Goal: Communication & Community: Answer question/provide support

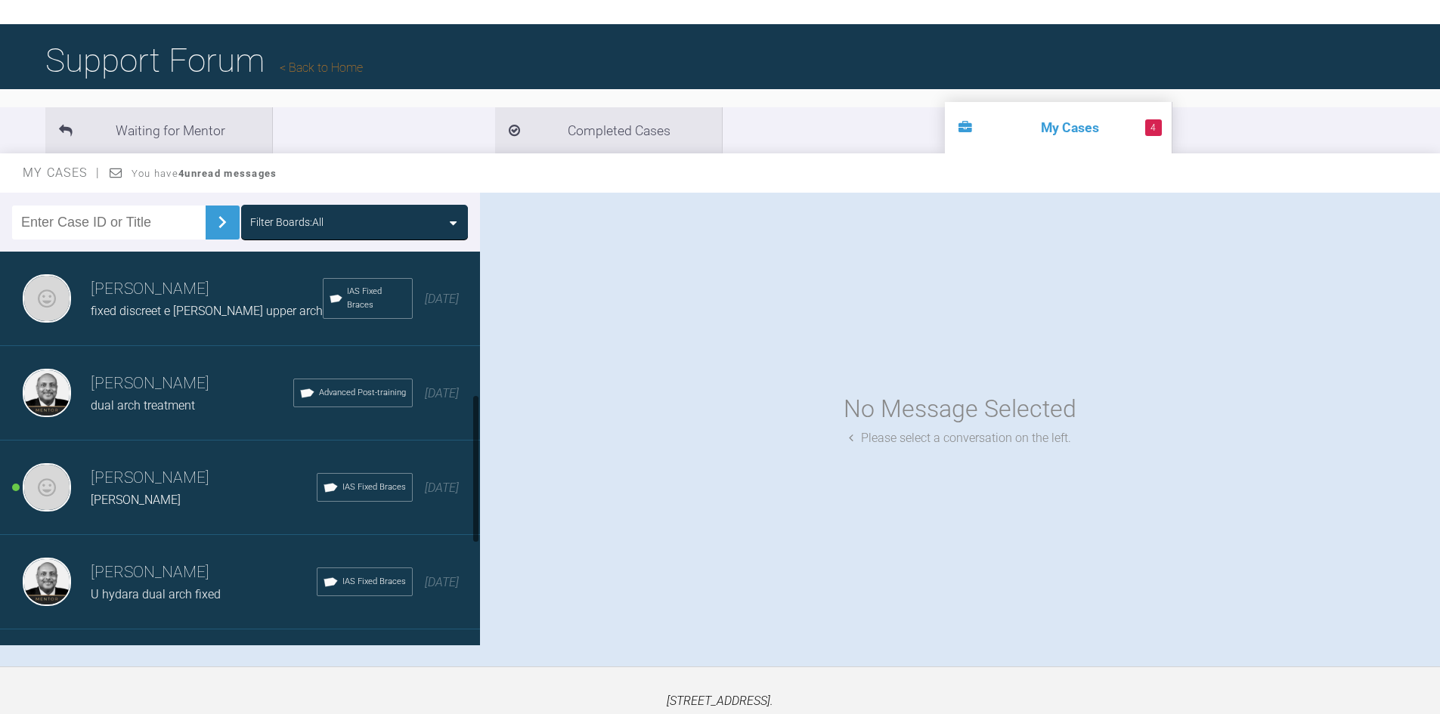
scroll to position [454, 0]
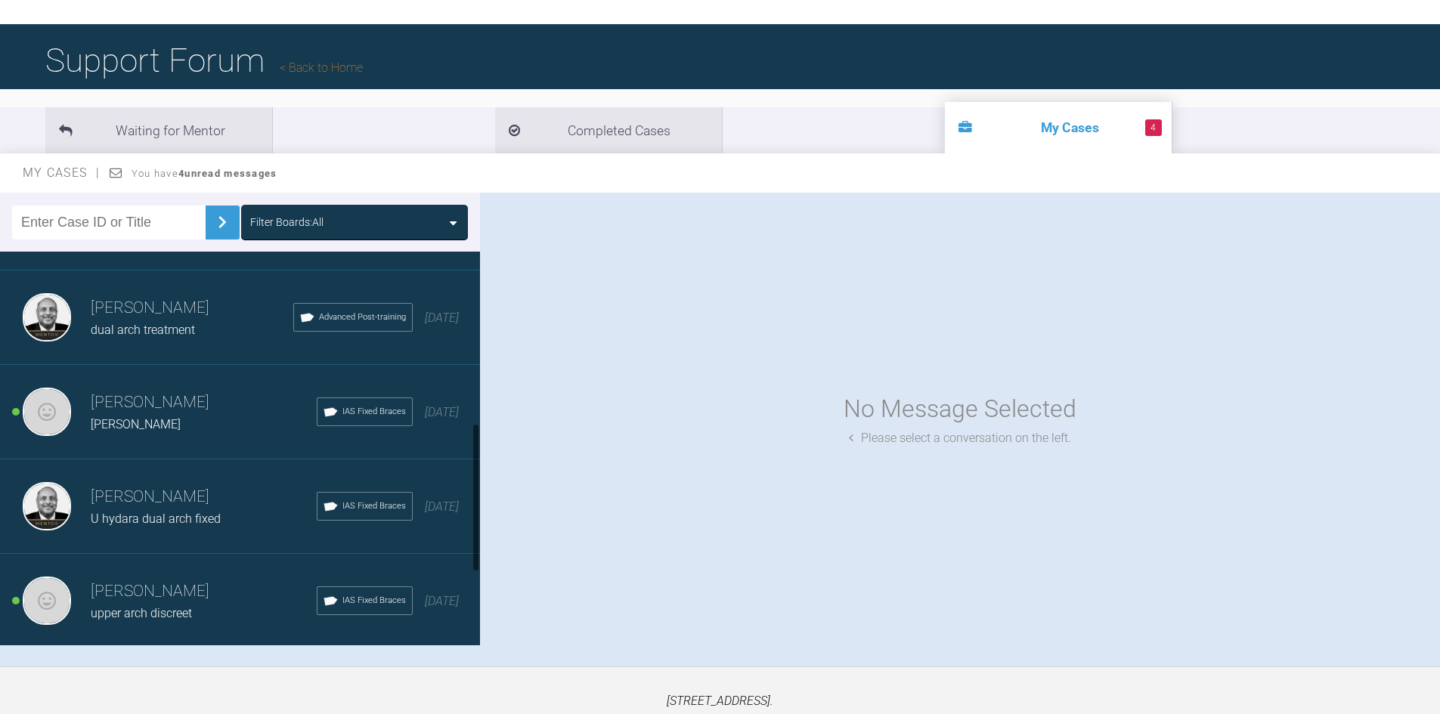
click at [202, 519] on span "U hydara dual arch fixed" at bounding box center [156, 519] width 130 height 14
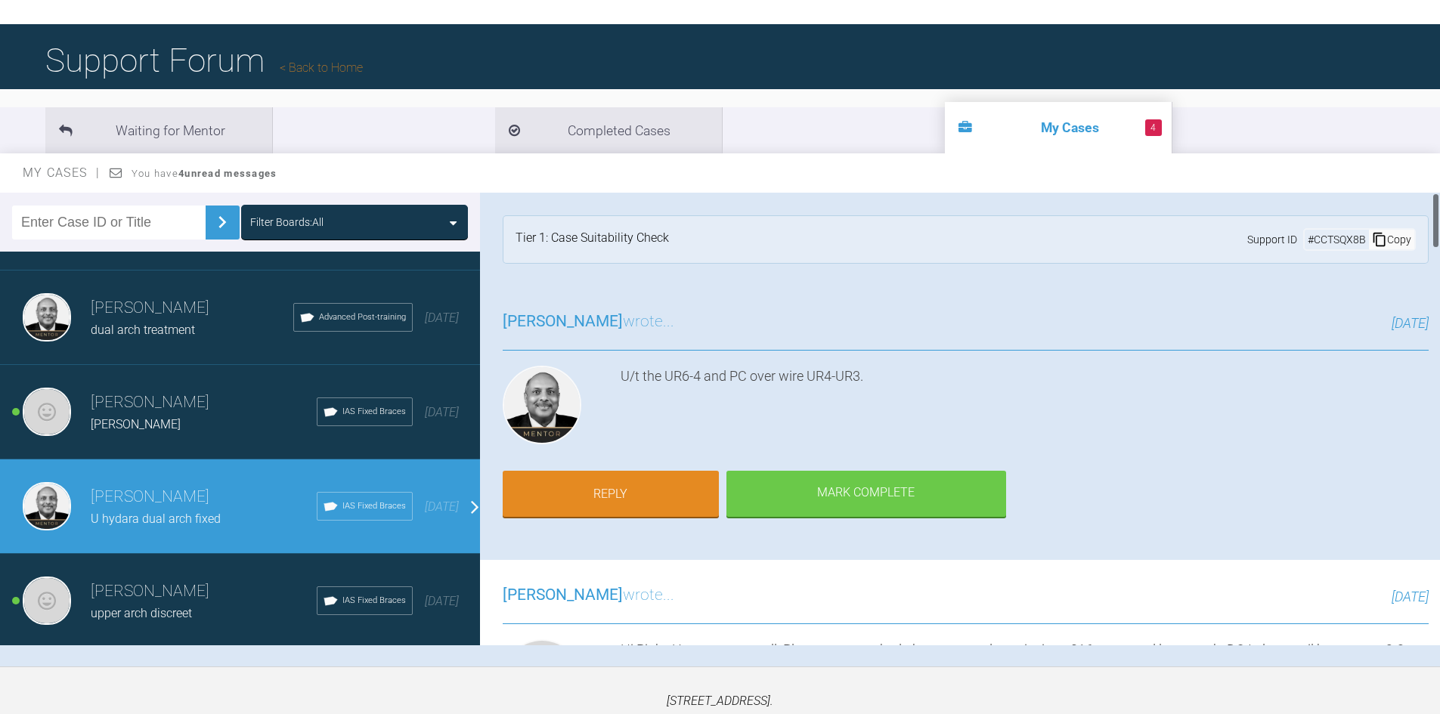
scroll to position [76, 0]
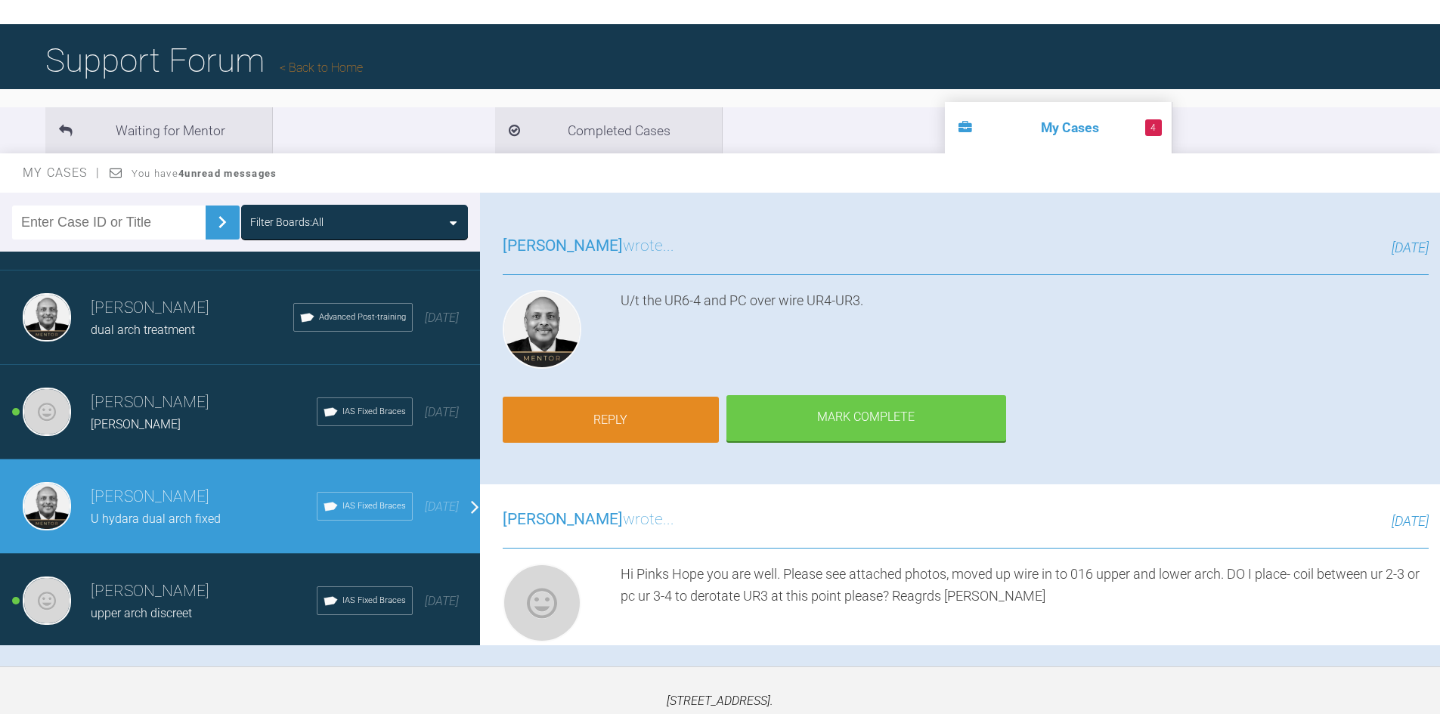
click at [628, 423] on link "Reply" at bounding box center [611, 420] width 216 height 47
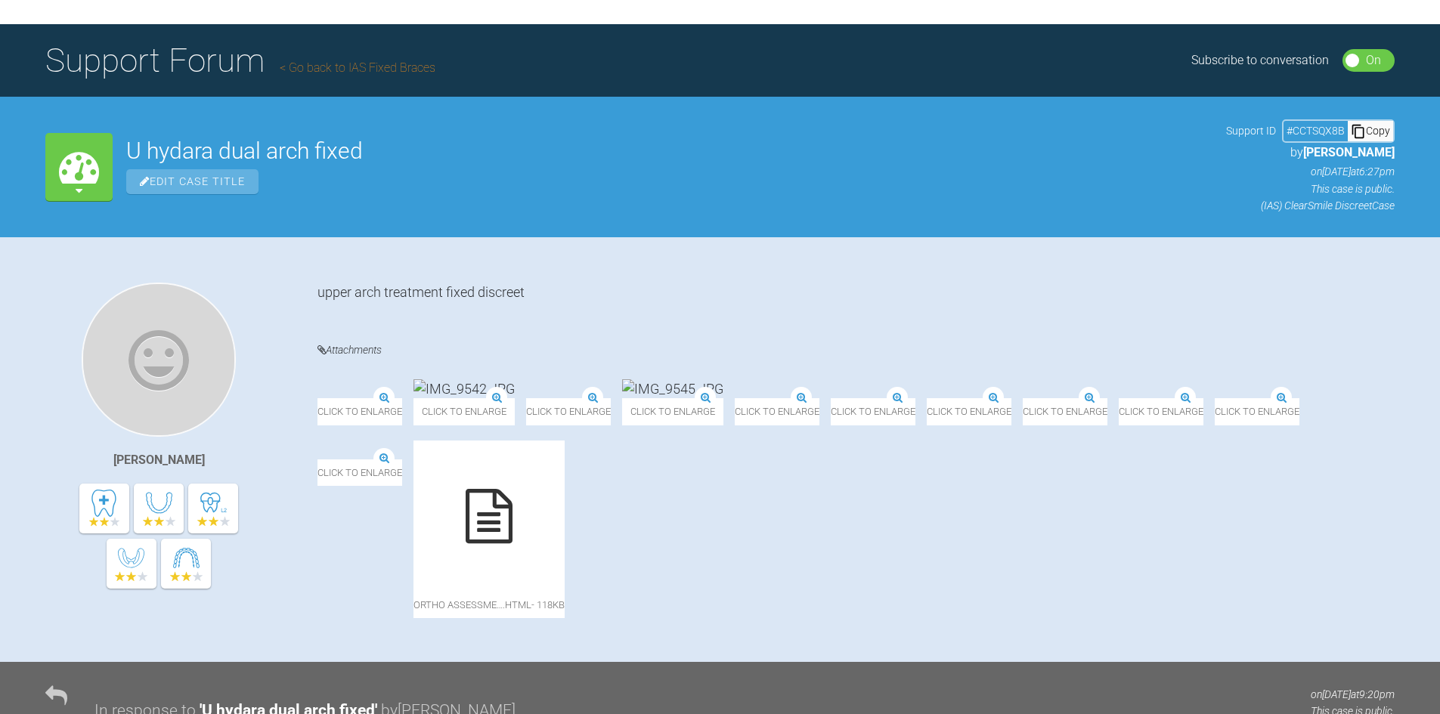
scroll to position [7893, 0]
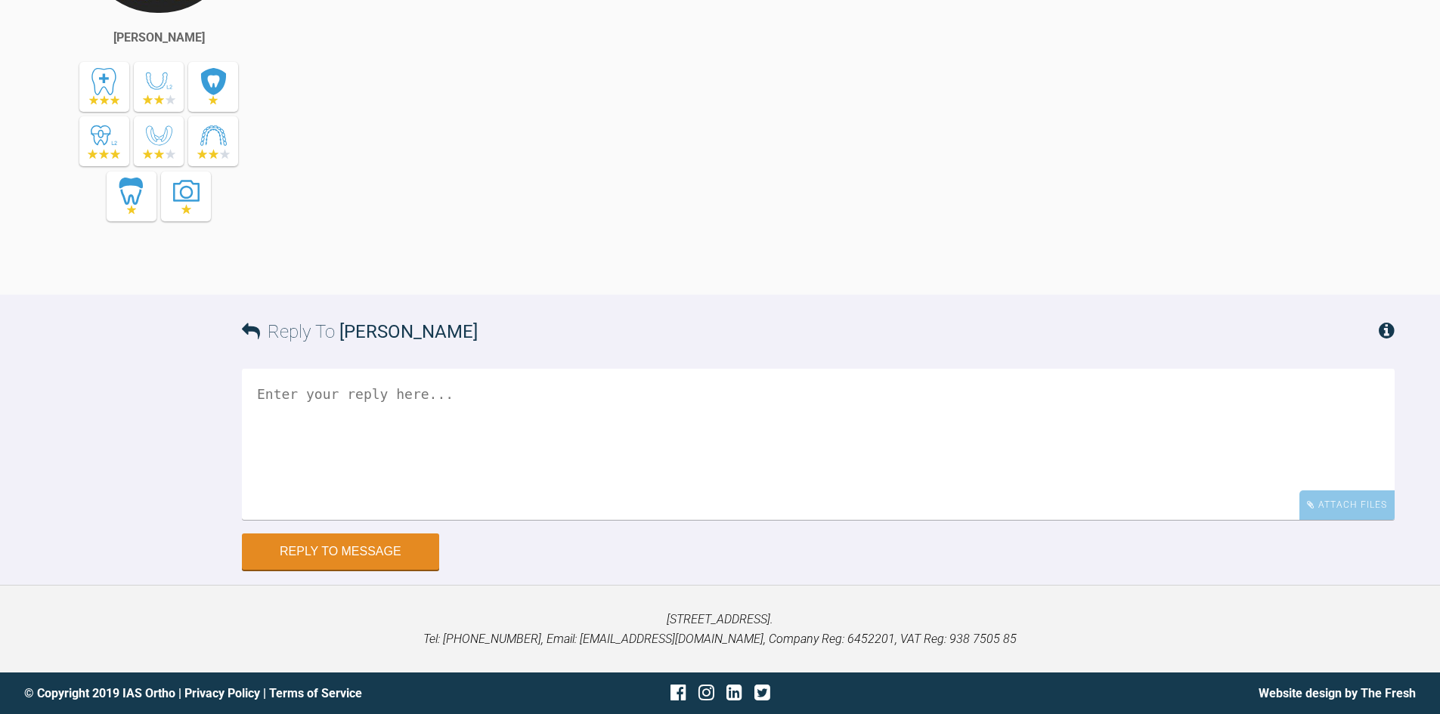
click at [446, 378] on textarea at bounding box center [818, 444] width 1153 height 151
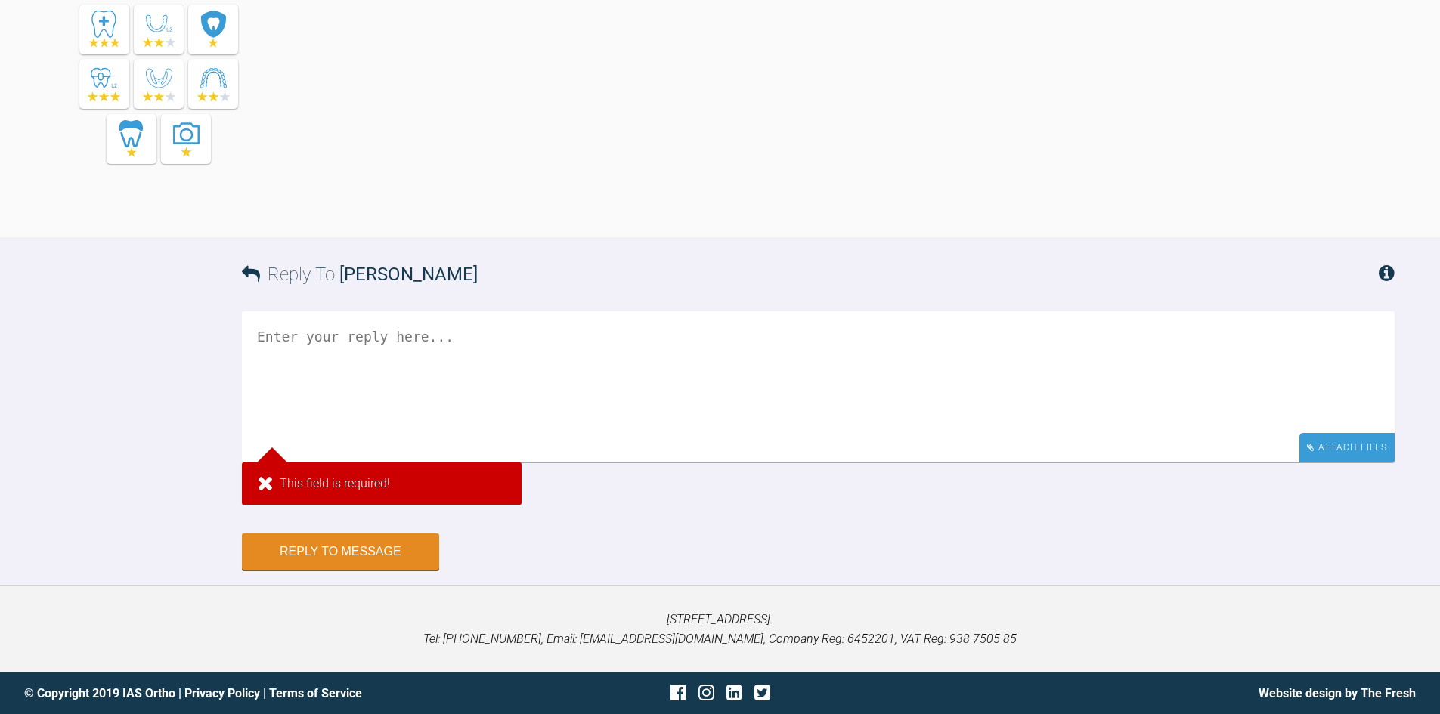
click at [1317, 463] on div "Attach Files" at bounding box center [1346, 447] width 95 height 29
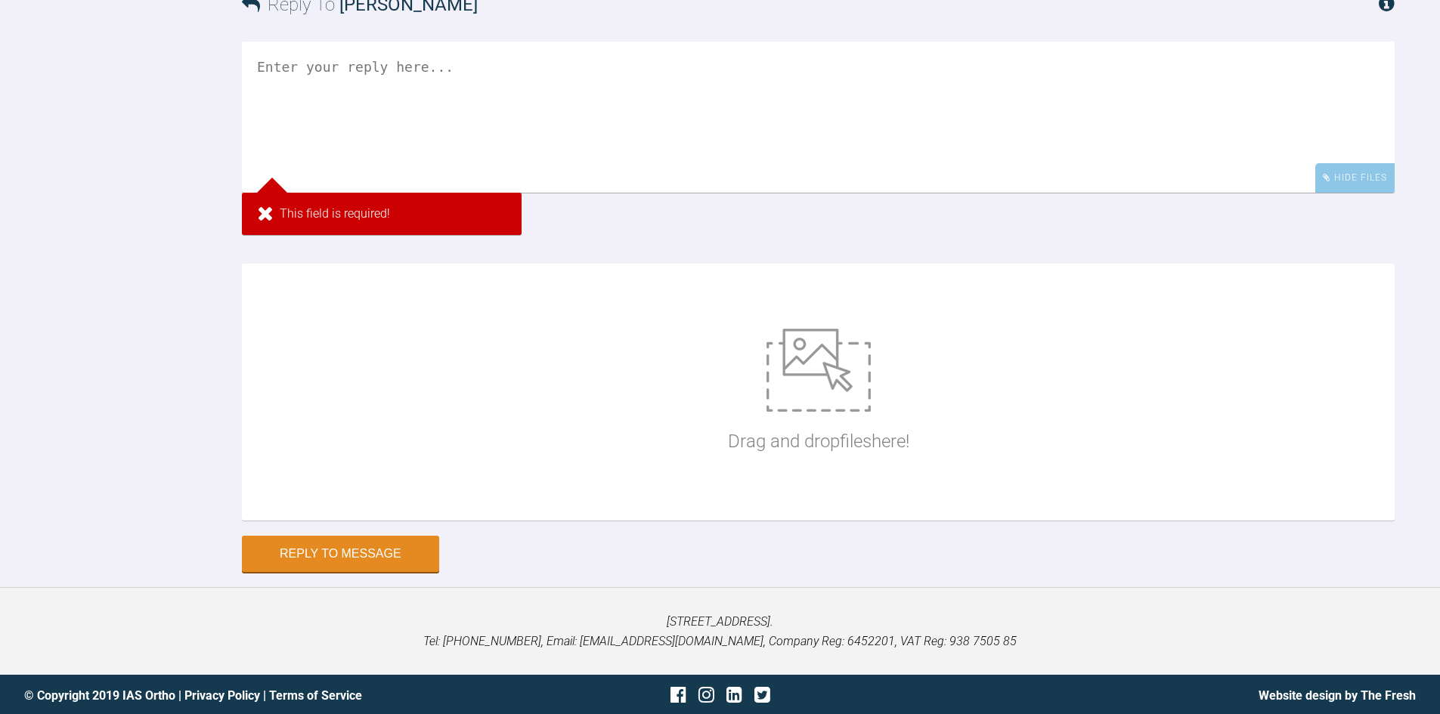
scroll to position [8120, 0]
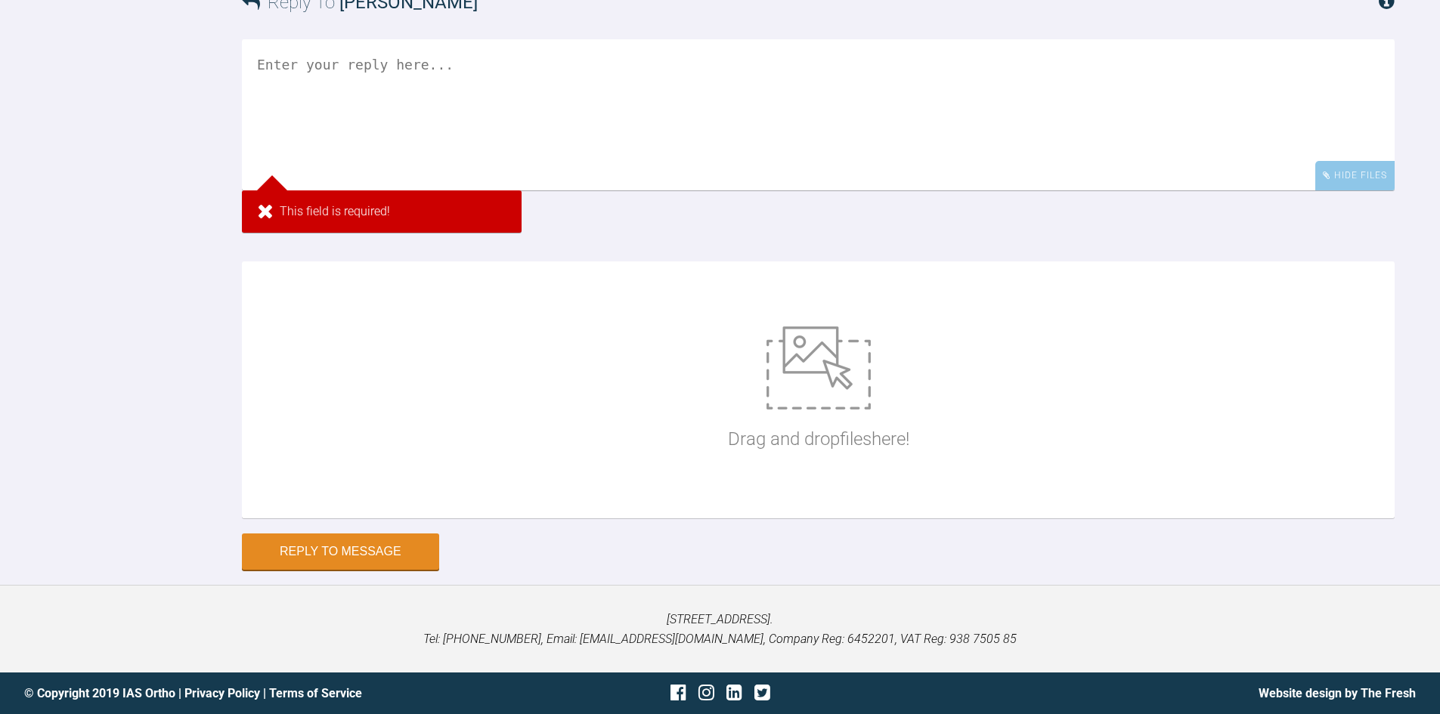
click at [851, 410] on img at bounding box center [818, 368] width 104 height 83
click at [848, 410] on img at bounding box center [818, 368] width 104 height 83
click at [818, 410] on img at bounding box center [818, 368] width 104 height 83
type input "C:\fakepath\IMG_0281.CR2"
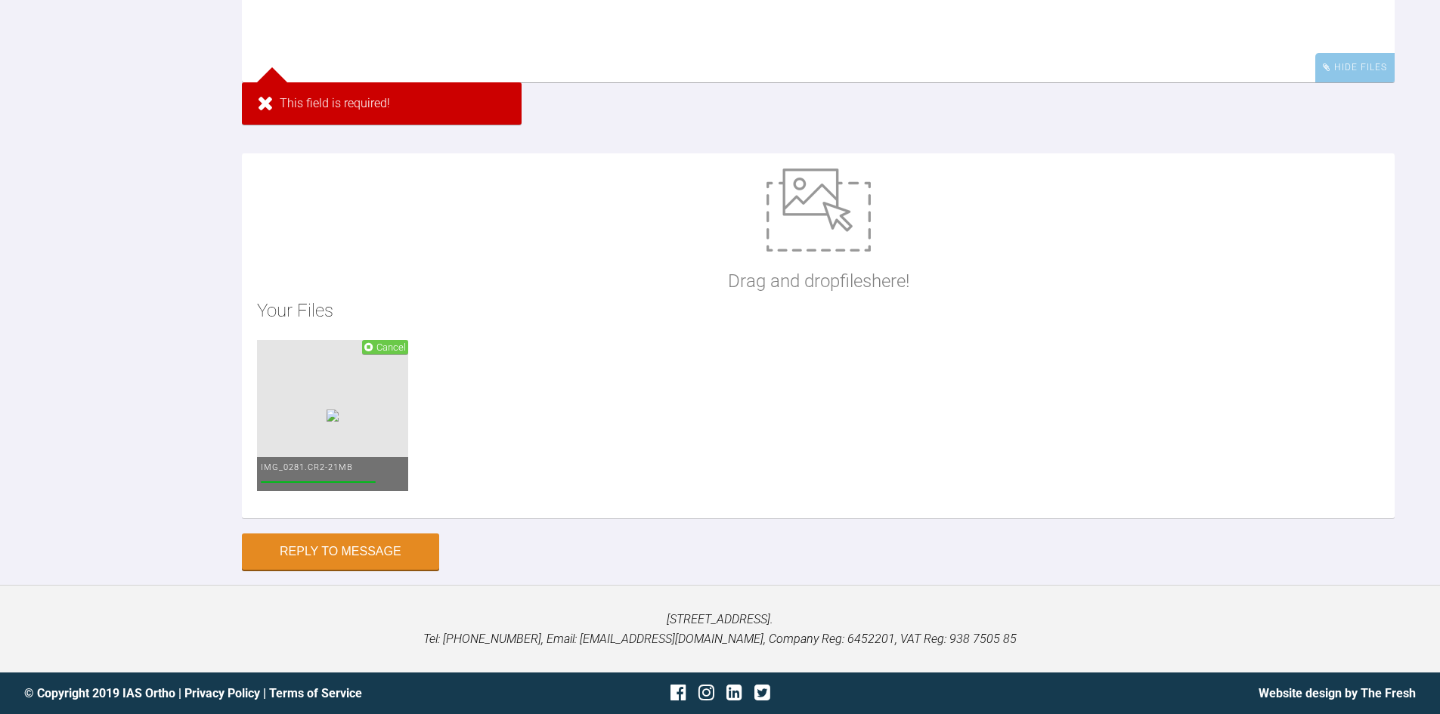
click at [395, 353] on span "Cancel" at bounding box center [390, 347] width 29 height 11
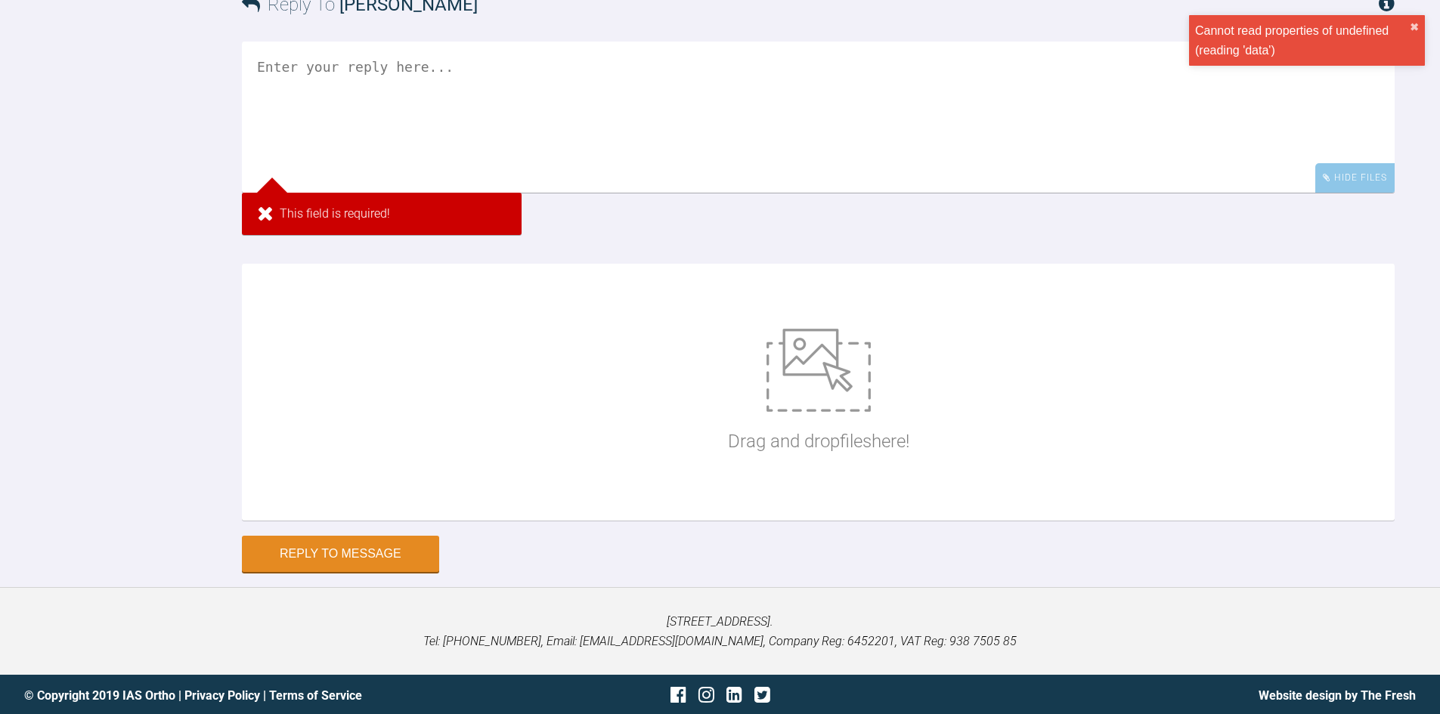
scroll to position [8196, 0]
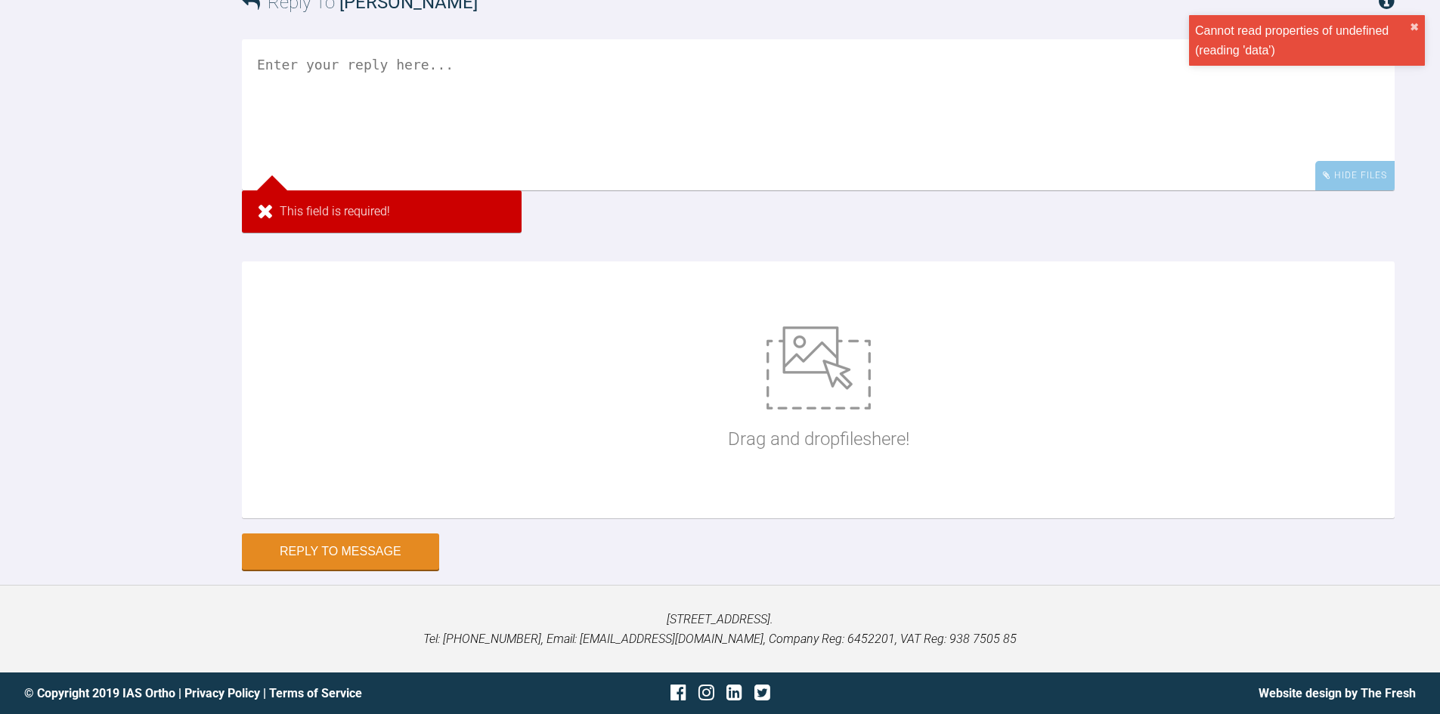
click at [825, 395] on img at bounding box center [818, 368] width 104 height 83
type input "C:\fakepath\IMG_0281.CR2"
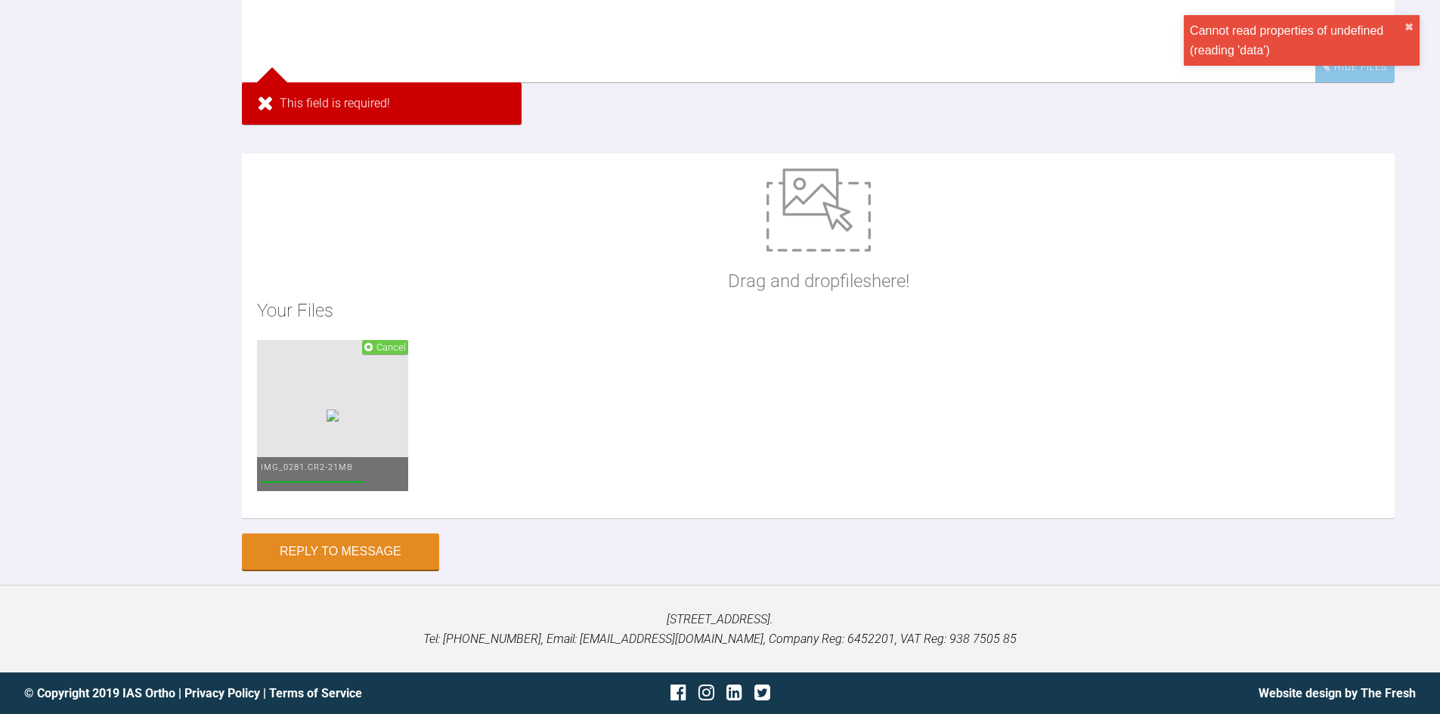
click at [397, 353] on span "Cancel" at bounding box center [390, 347] width 29 height 11
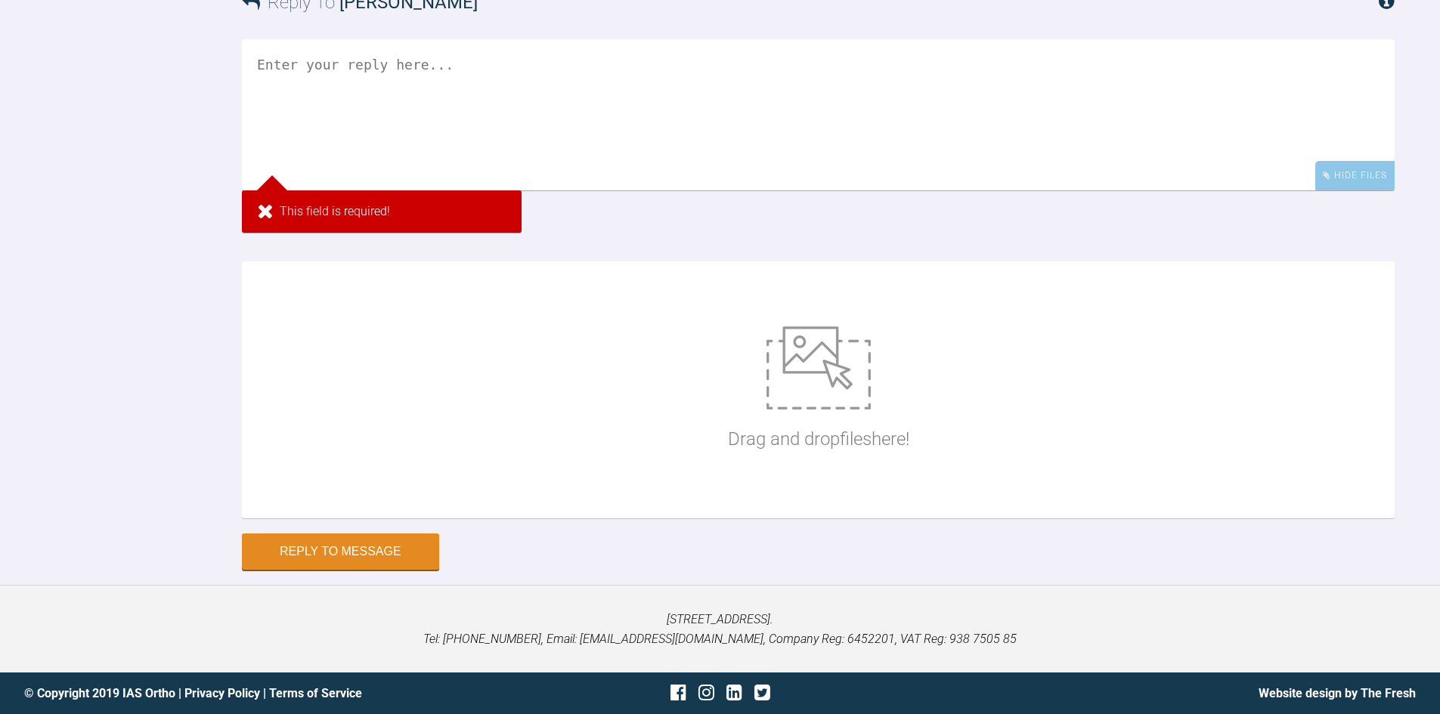
scroll to position [8044, 0]
click at [803, 410] on img at bounding box center [818, 368] width 104 height 83
type input "C:\fakepath\IMG_0279.CR2"
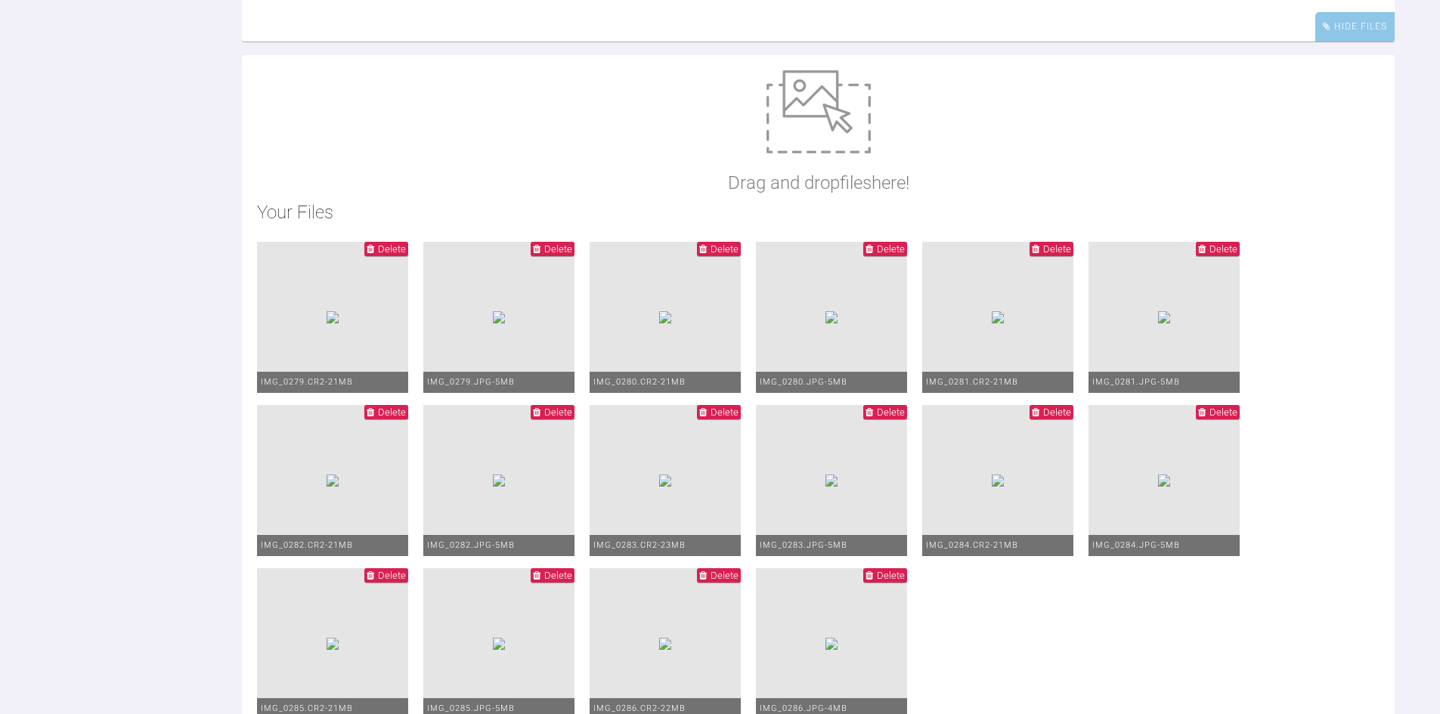
scroll to position [8120, 0]
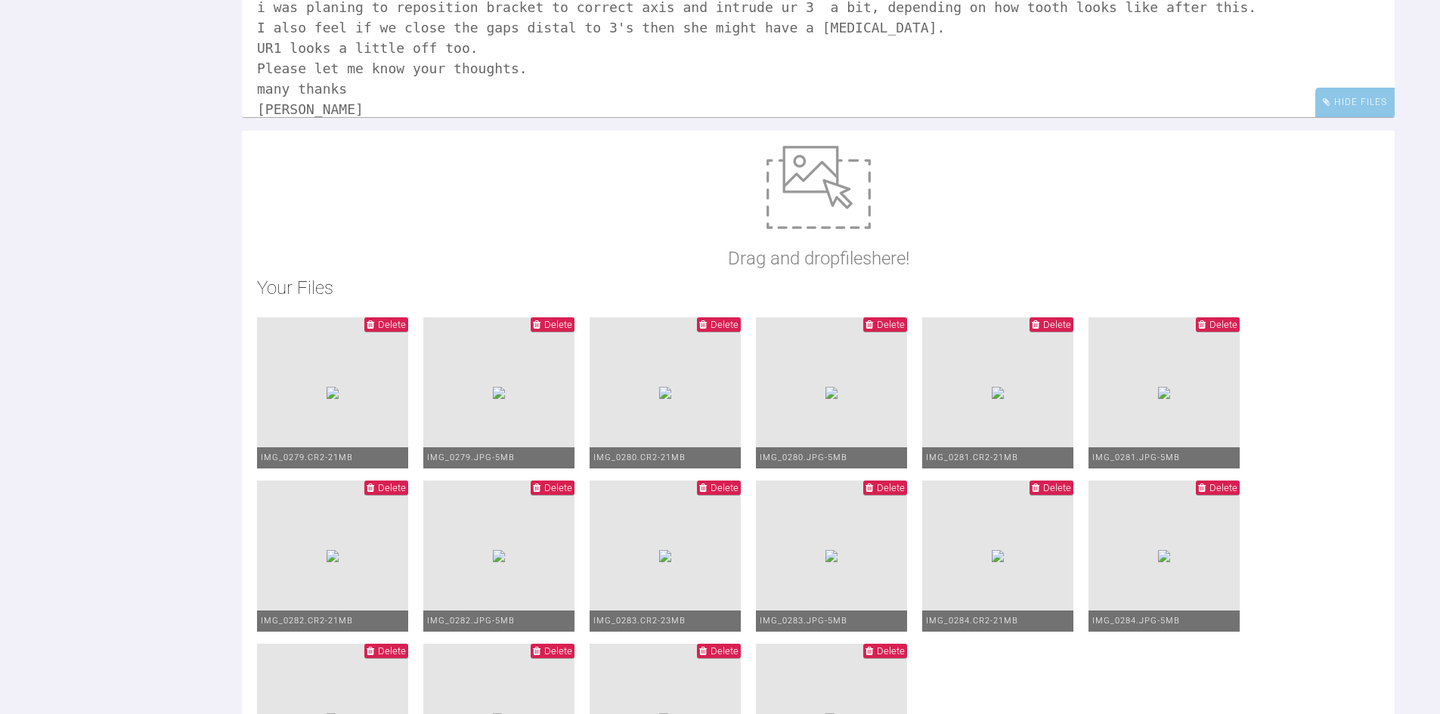
scroll to position [0, 0]
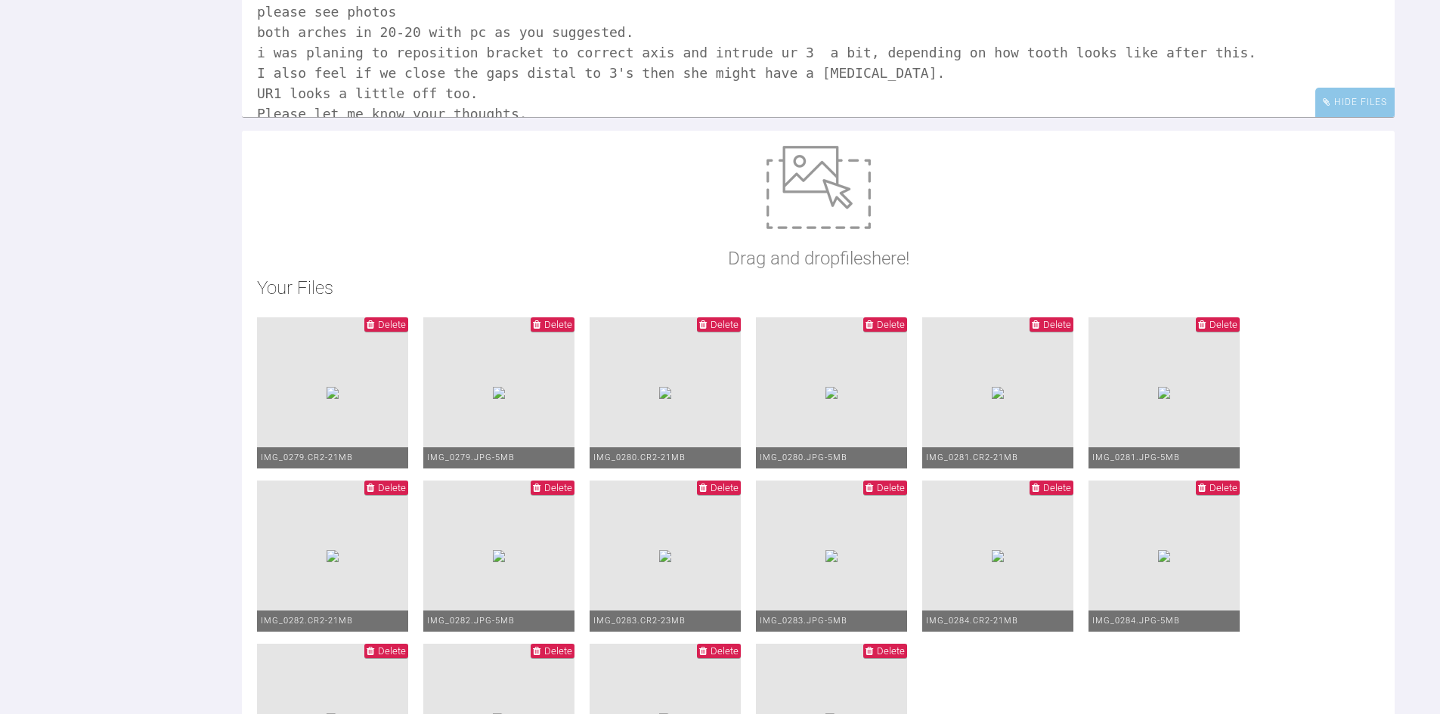
click at [434, 117] on textarea "Hi [PERSON_NAME] please see photos both arches in 20-20 with pc as you suggeste…" at bounding box center [818, 41] width 1153 height 151
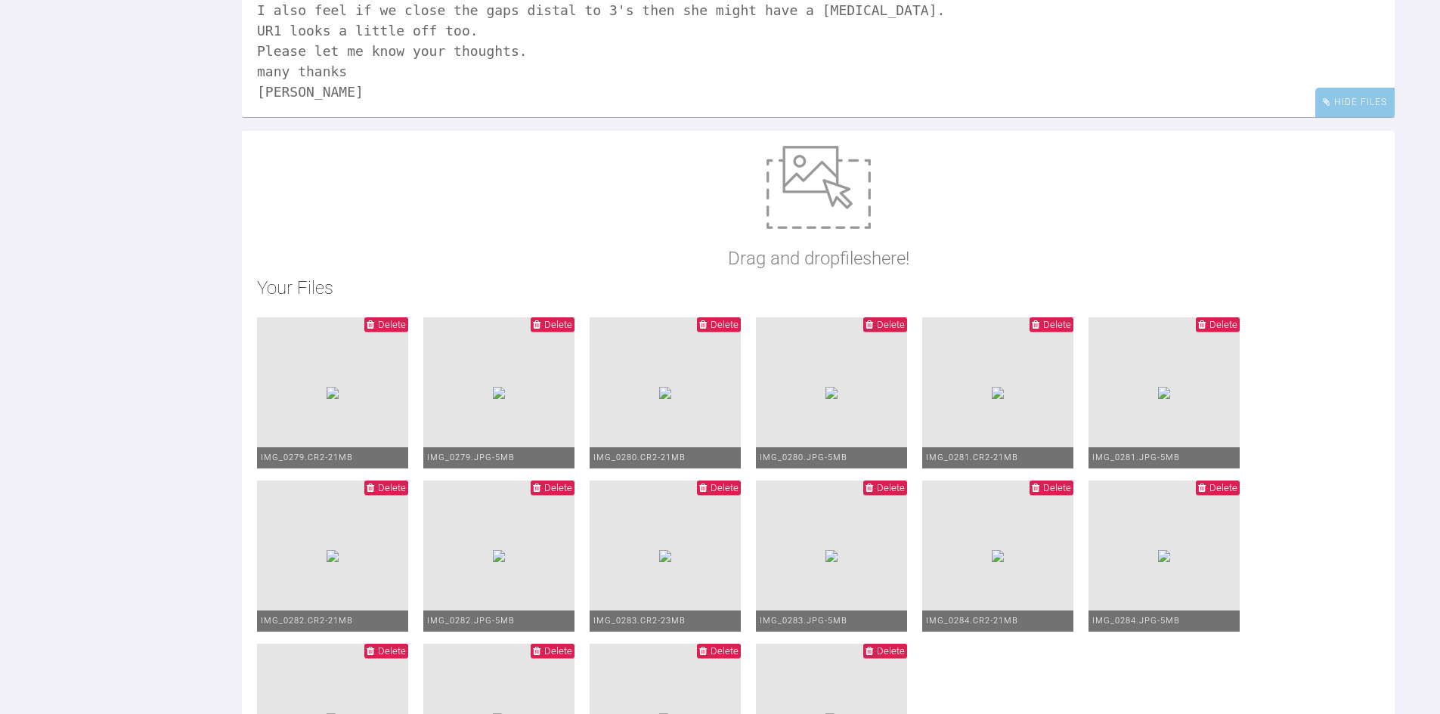
scroll to position [8271, 0]
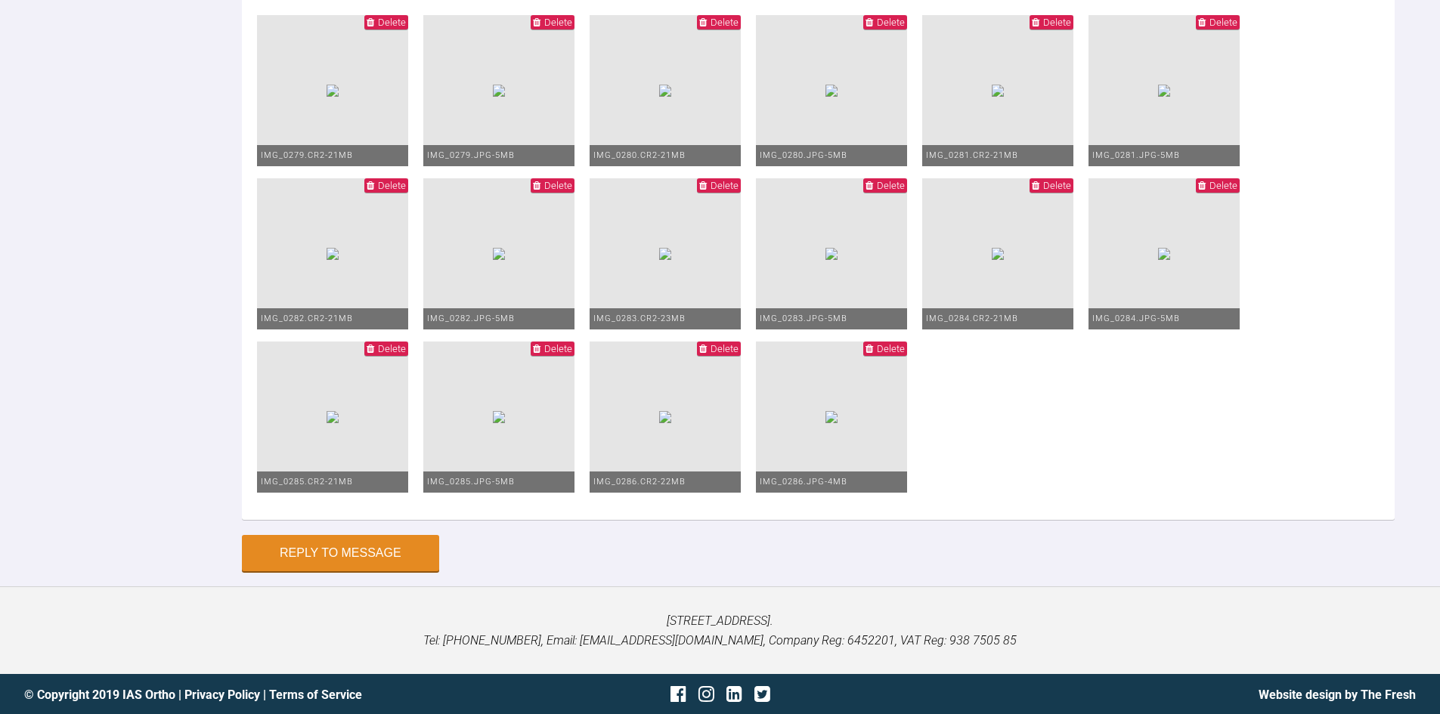
type textarea "Hi Pinks hope you are well please see photos both arches in 20-20 with pc as yo…"
click at [376, 29] on span "Delete" at bounding box center [386, 22] width 44 height 14
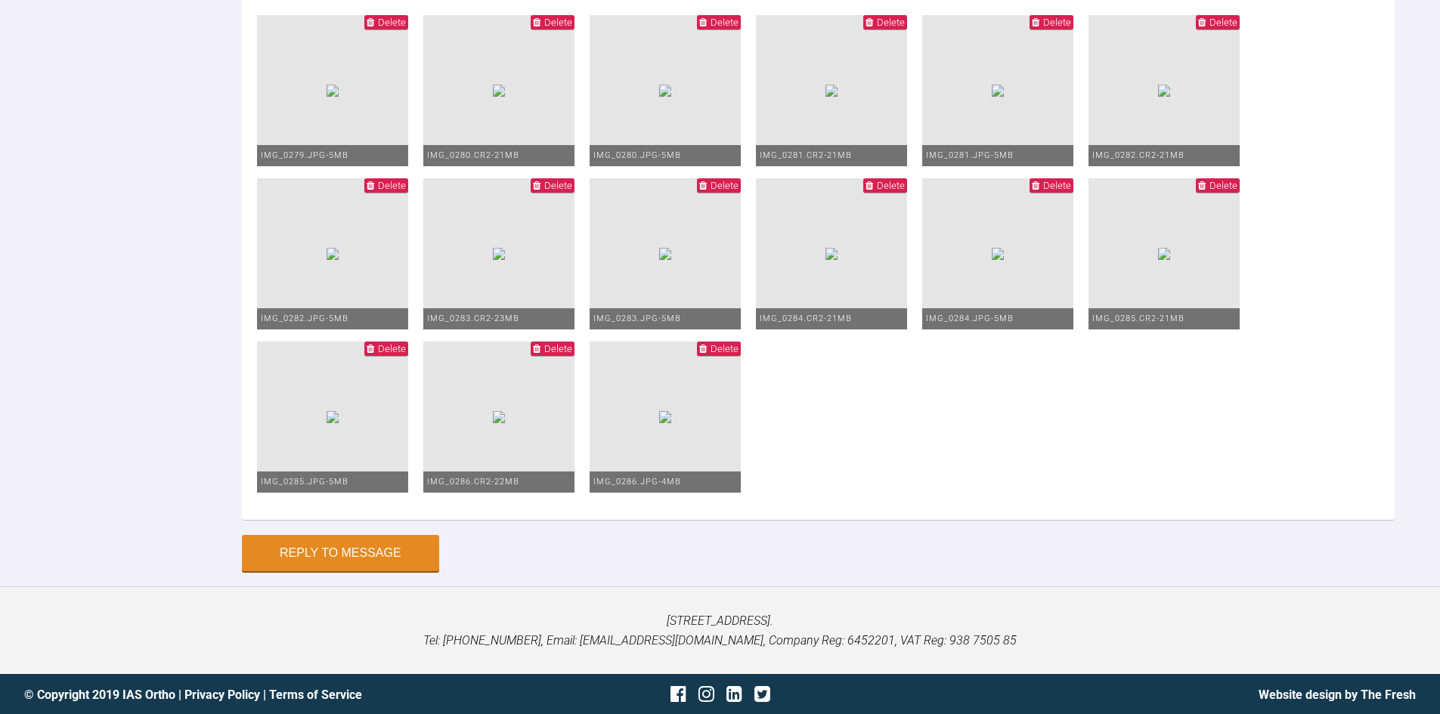
click at [574, 29] on span "Delete" at bounding box center [553, 22] width 44 height 14
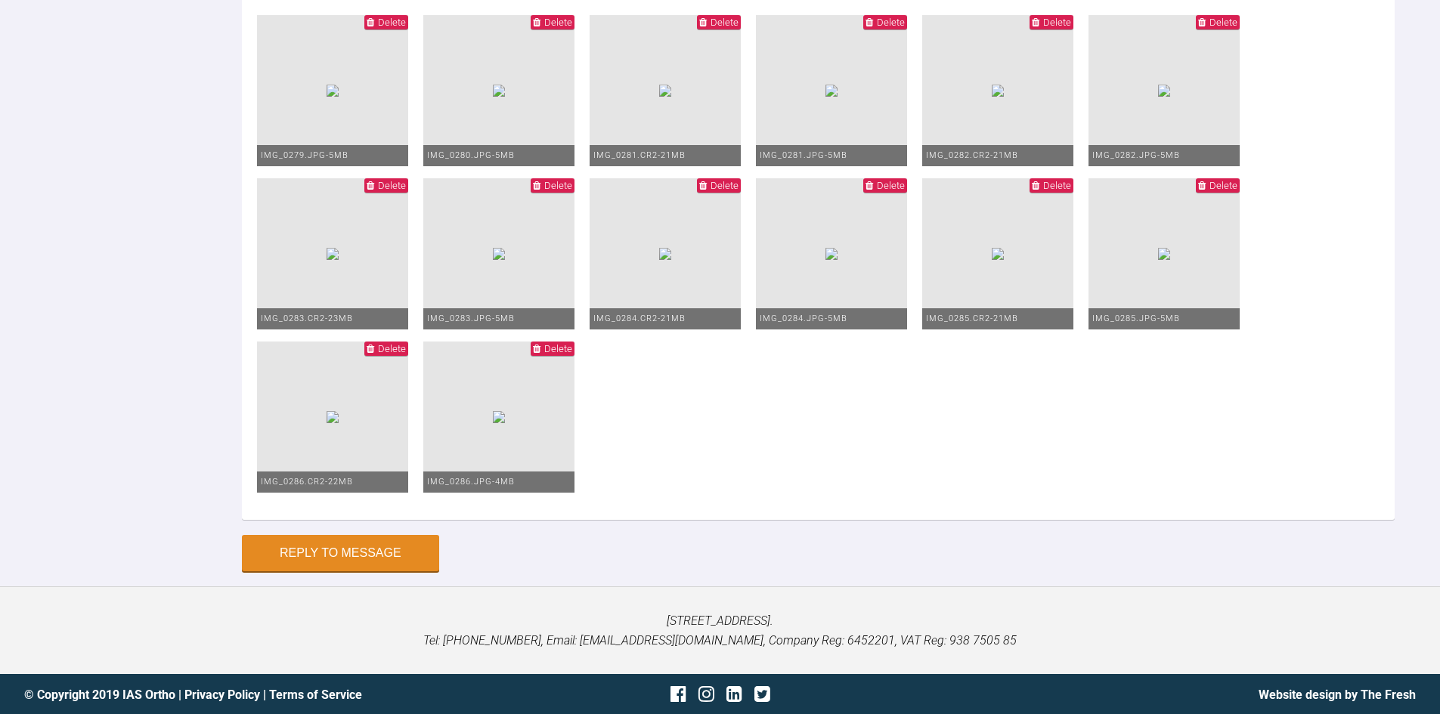
click at [741, 29] on span "Delete" at bounding box center [719, 22] width 44 height 14
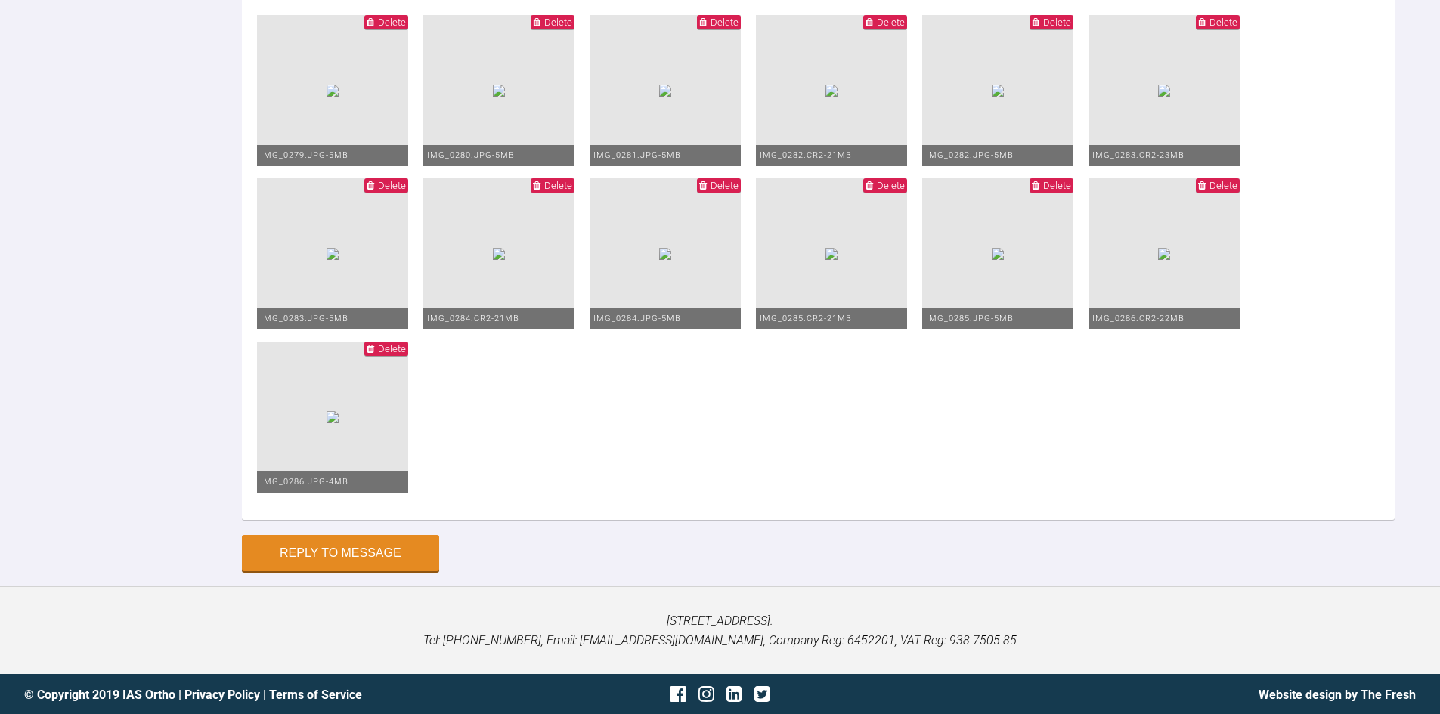
click at [907, 29] on span "Delete" at bounding box center [885, 22] width 44 height 14
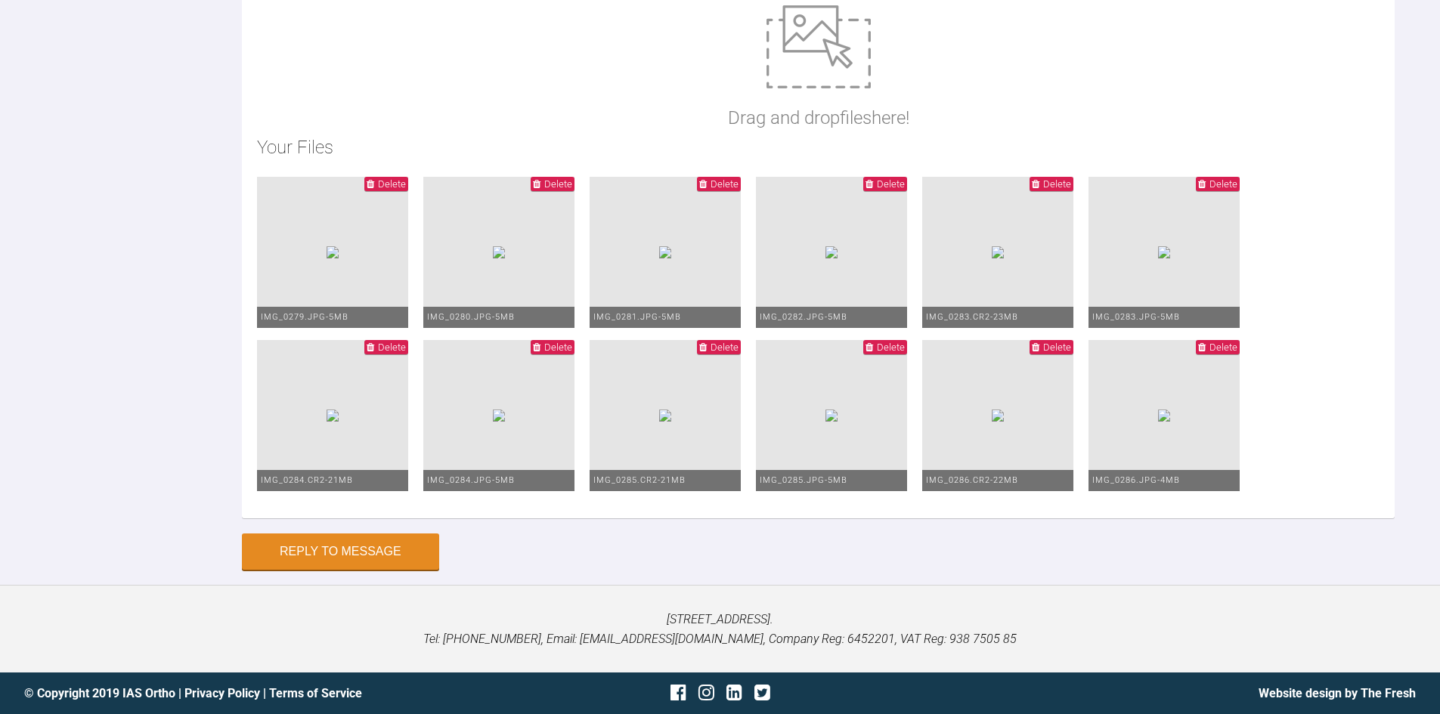
click at [1043, 190] on span "Delete" at bounding box center [1057, 183] width 28 height 11
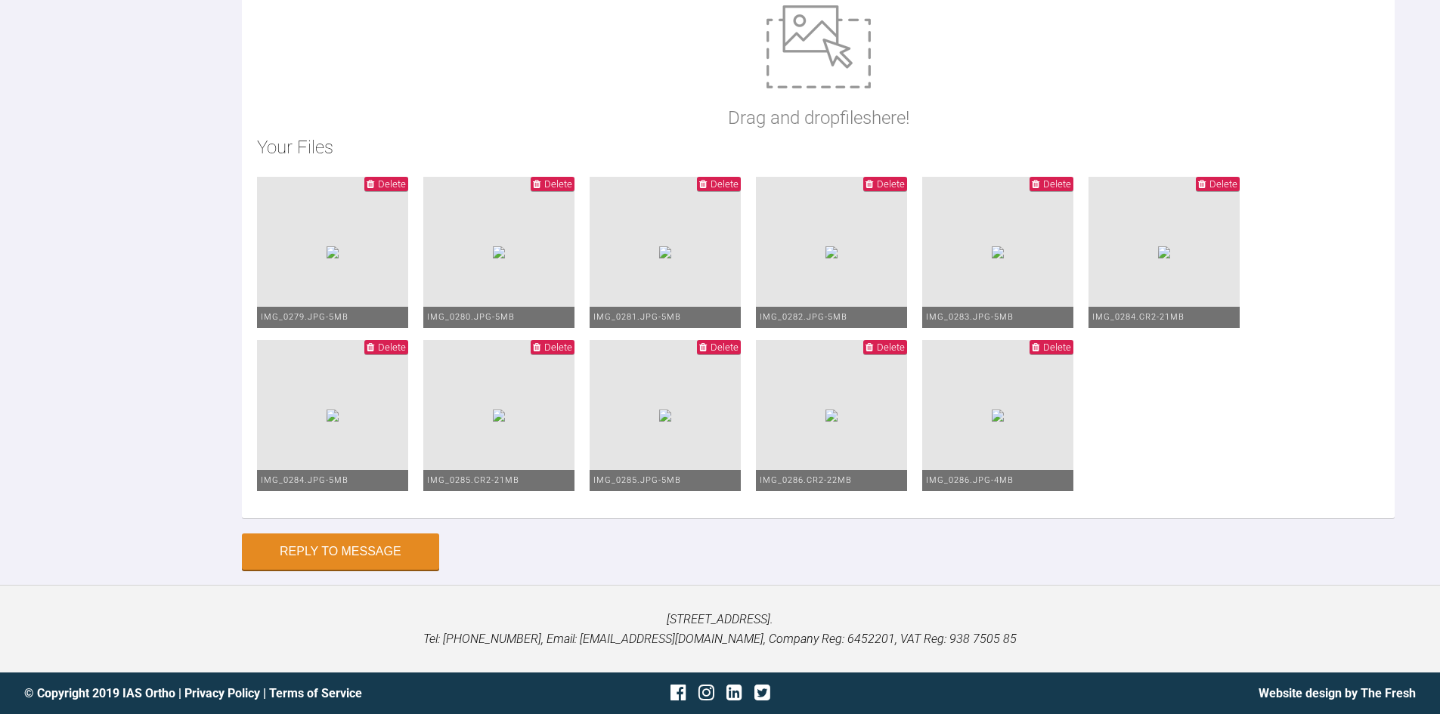
click at [1196, 191] on span "Delete" at bounding box center [1218, 184] width 44 height 14
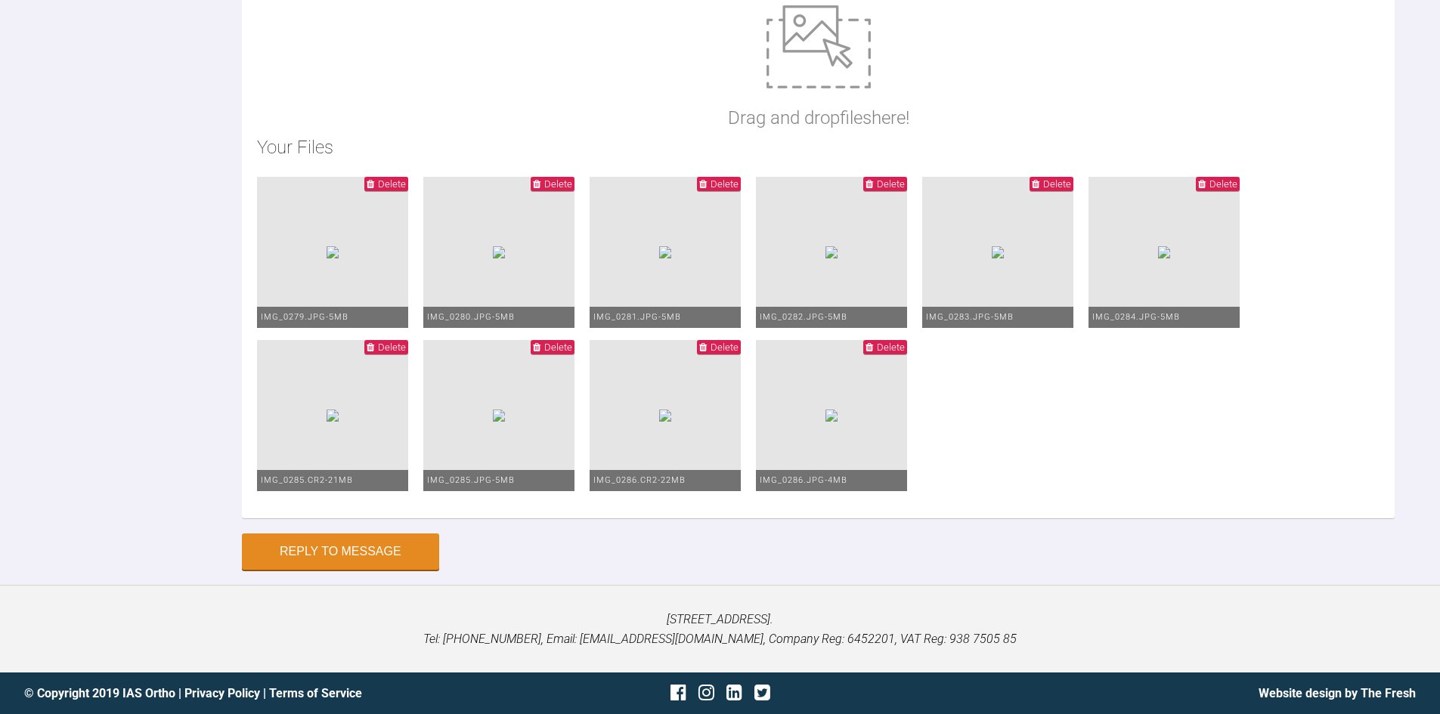
click at [406, 353] on span "Delete" at bounding box center [392, 347] width 28 height 11
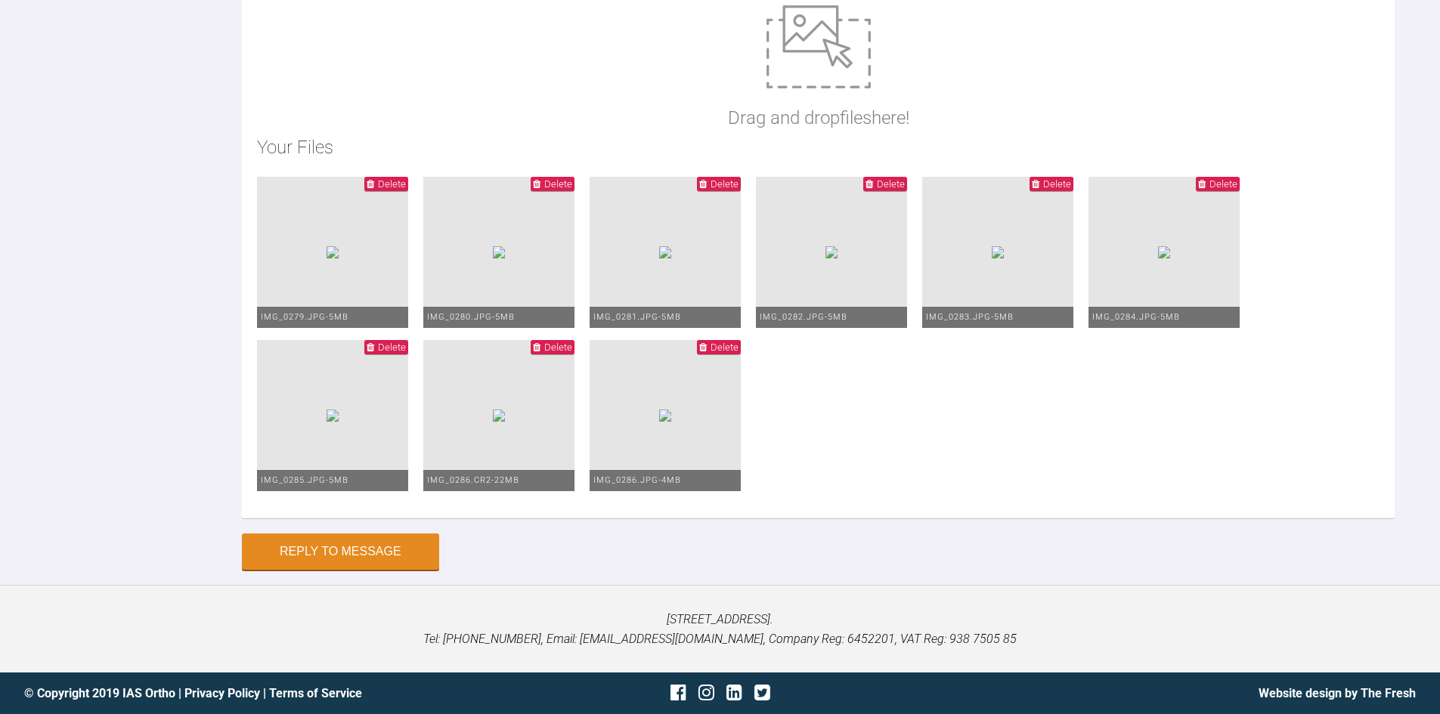
click at [574, 354] on span "Delete" at bounding box center [553, 347] width 44 height 14
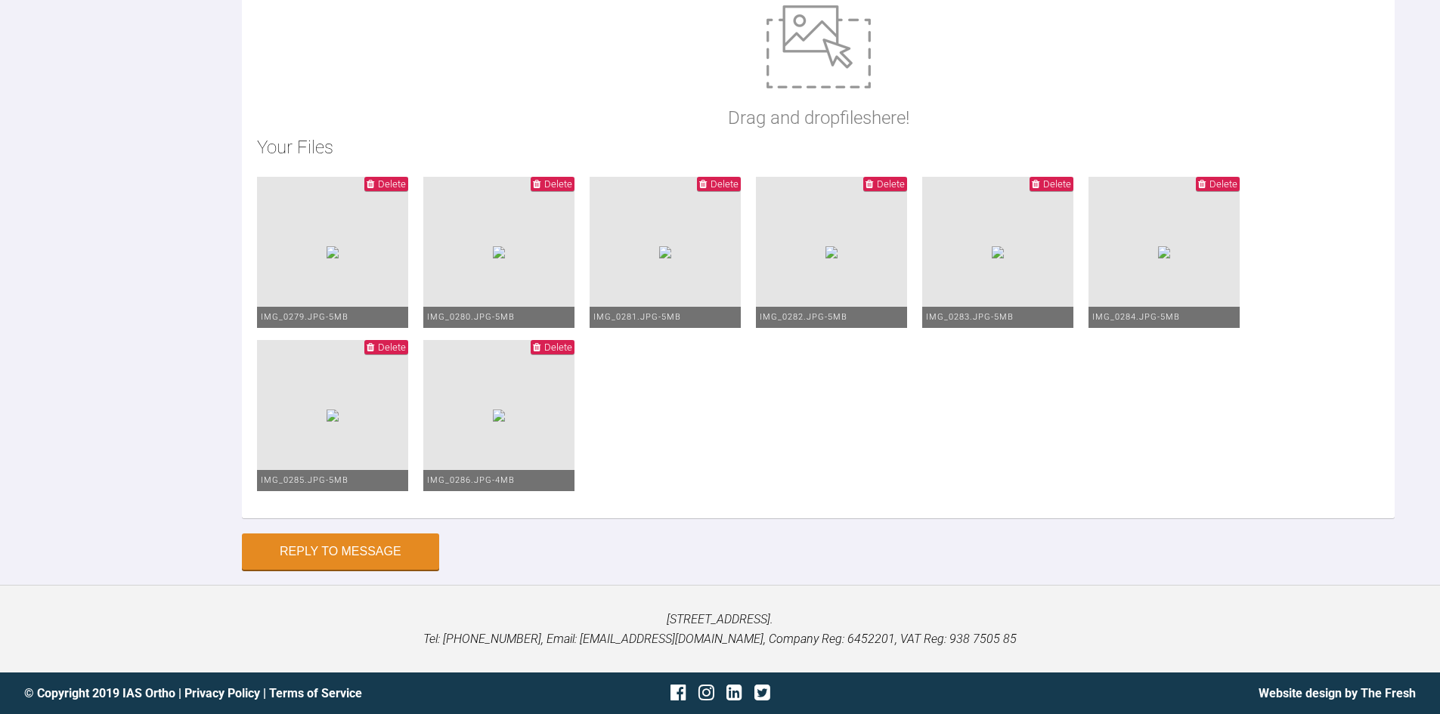
scroll to position [8437, 0]
click at [335, 556] on button "Reply to Message" at bounding box center [340, 553] width 197 height 36
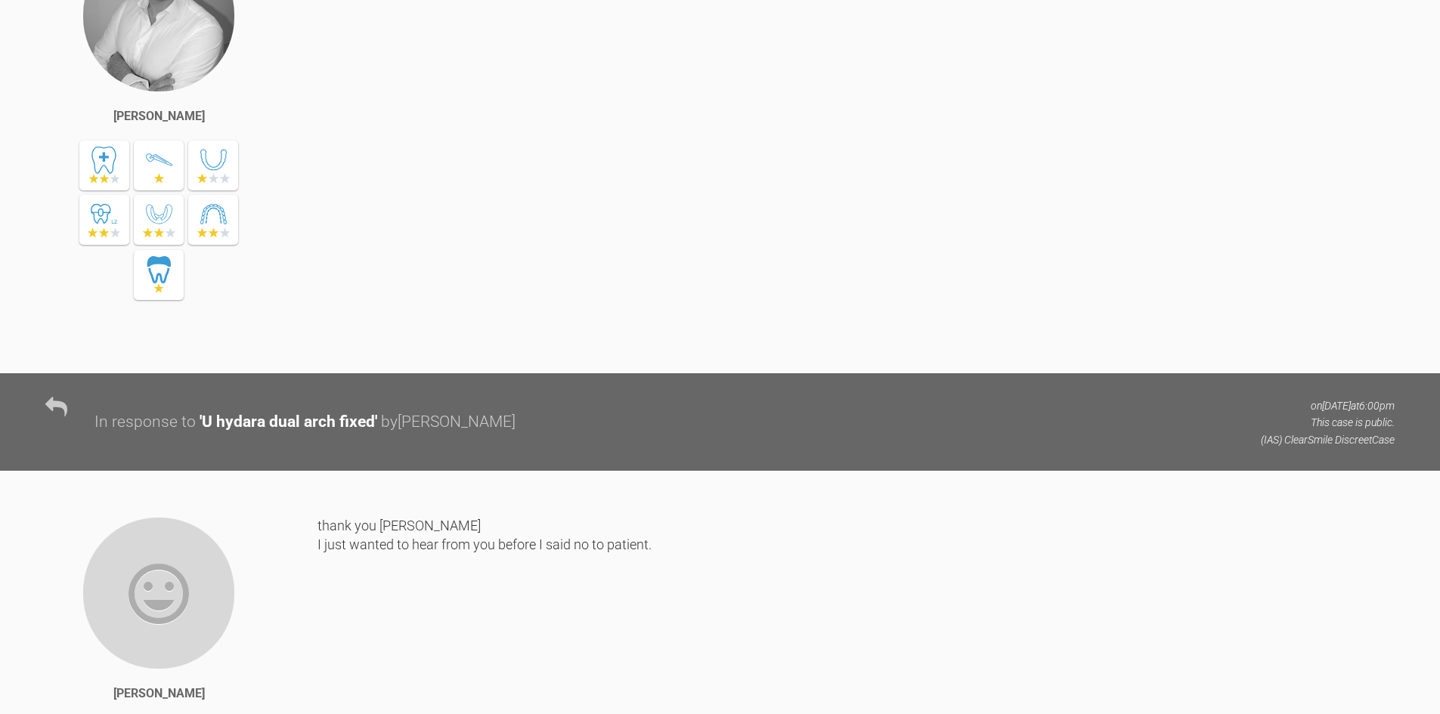
scroll to position [0, 0]
